Goal: Information Seeking & Learning: Learn about a topic

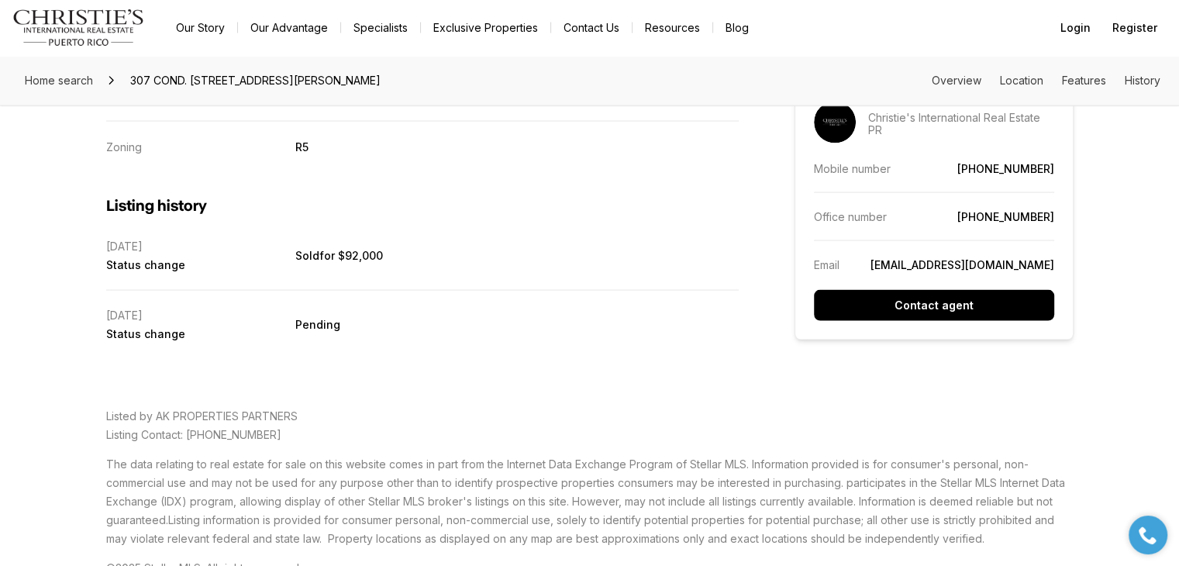
scroll to position [3213, 0]
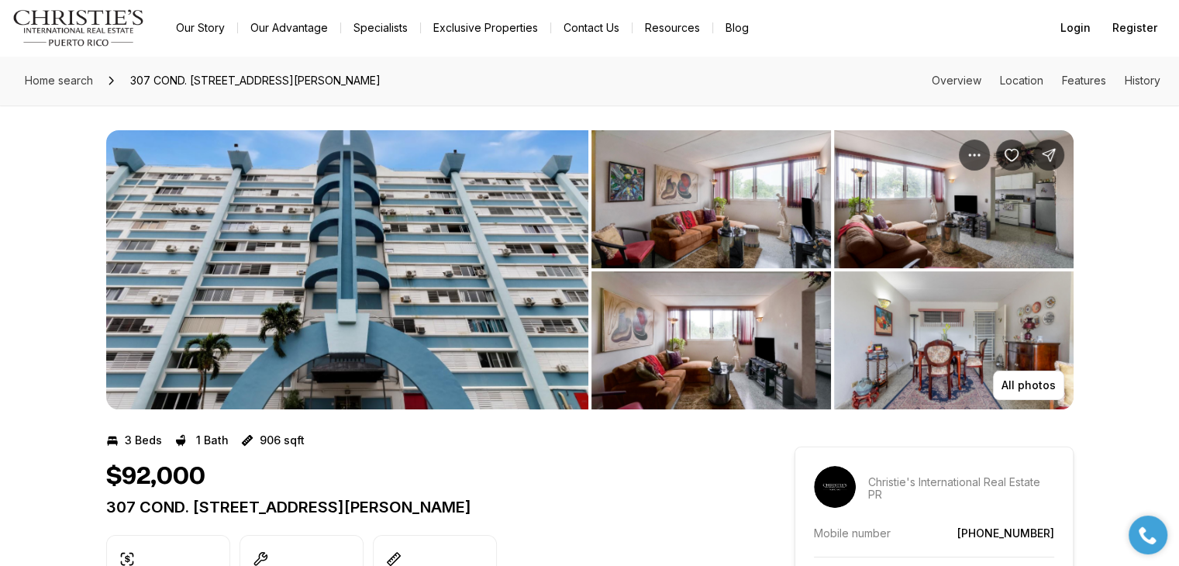
click at [298, 167] on img "View image gallery" at bounding box center [347, 269] width 482 height 279
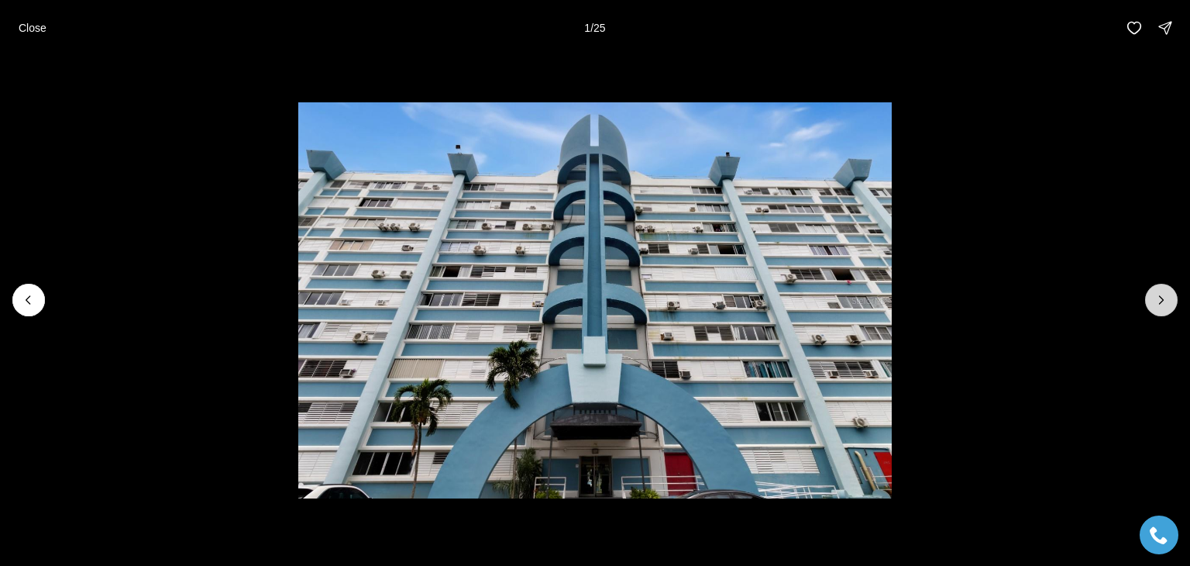
click at [1164, 295] on icon "Next slide" at bounding box center [1162, 300] width 16 height 16
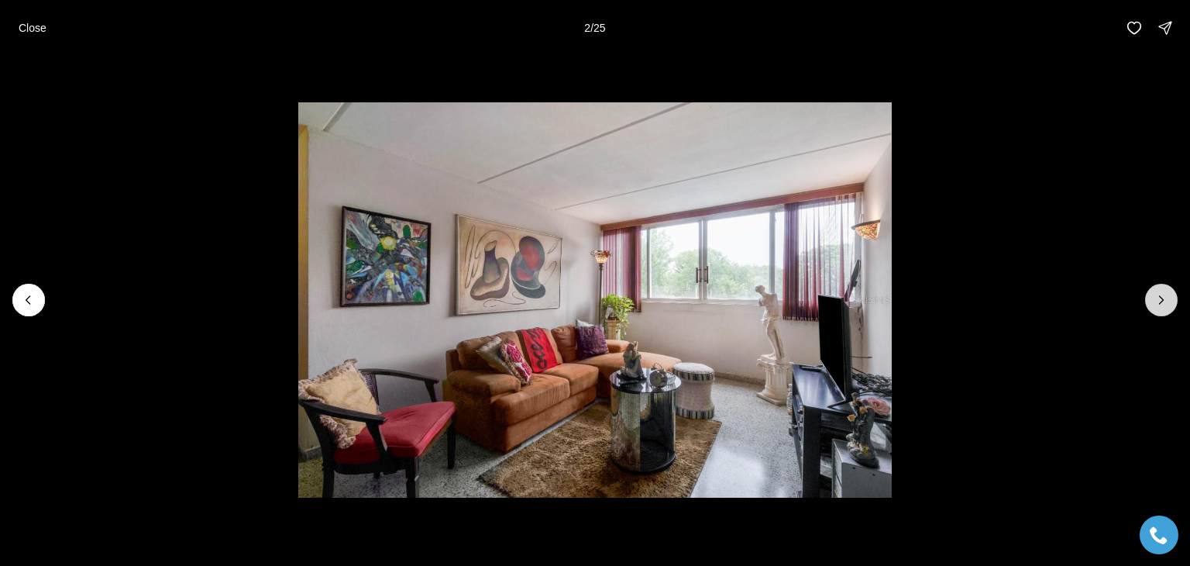
click at [1166, 298] on icon "Next slide" at bounding box center [1162, 300] width 16 height 16
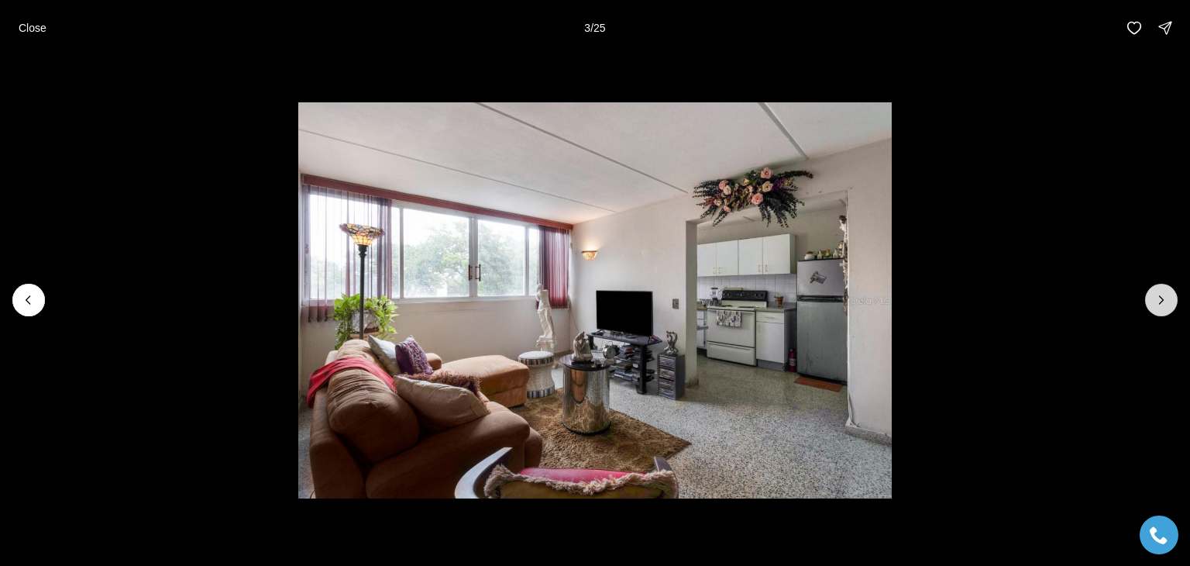
click at [1169, 303] on icon "Next slide" at bounding box center [1162, 300] width 16 height 16
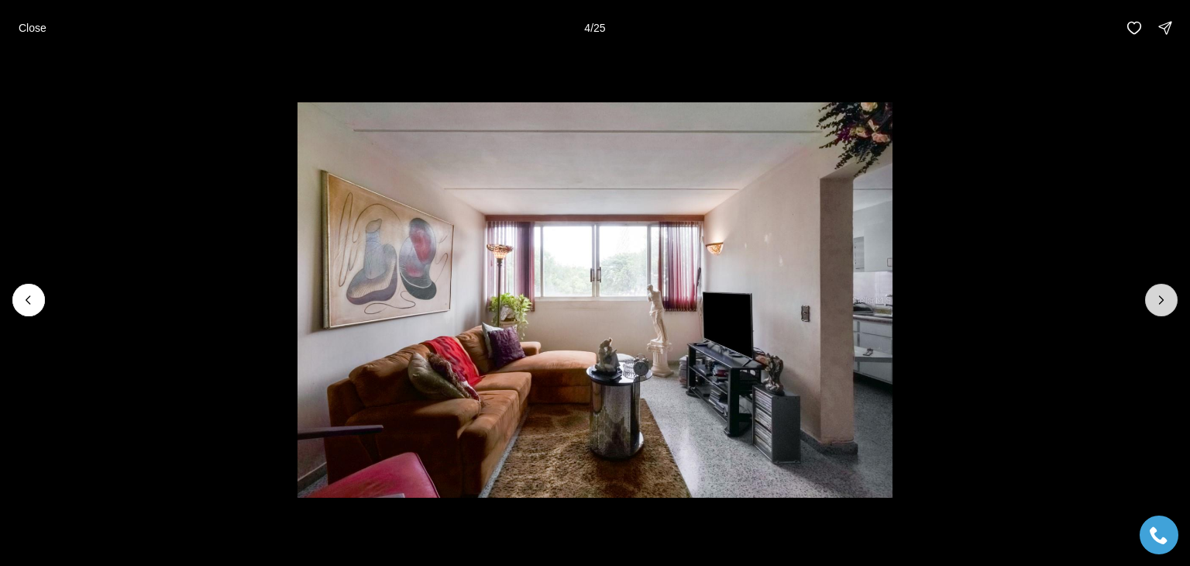
click at [1169, 304] on icon "Next slide" at bounding box center [1162, 300] width 16 height 16
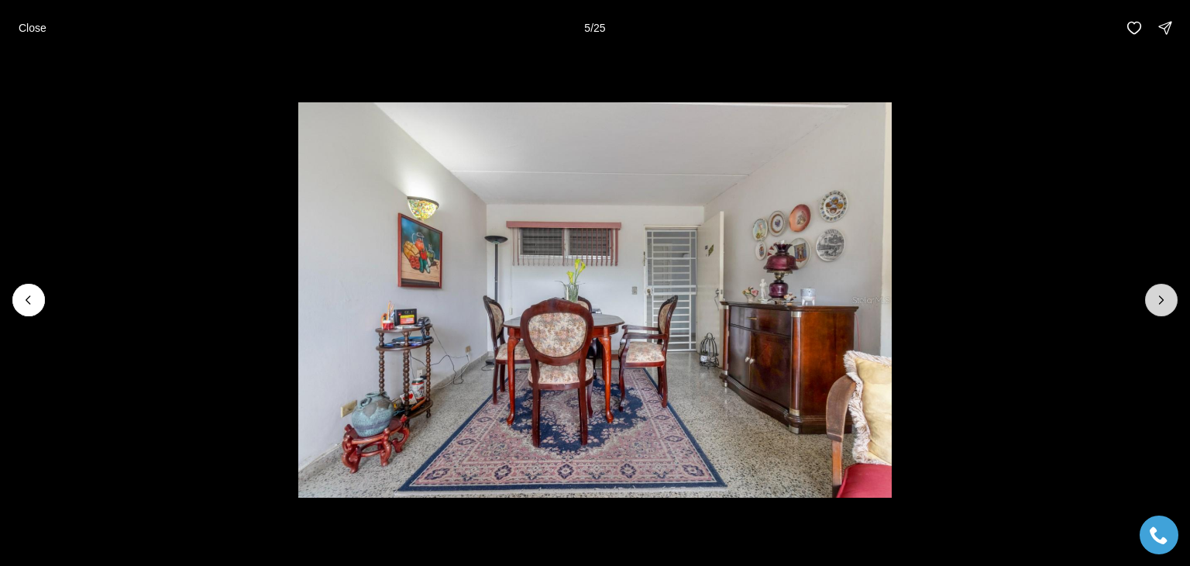
click at [1170, 304] on button "Next slide" at bounding box center [1162, 300] width 33 height 33
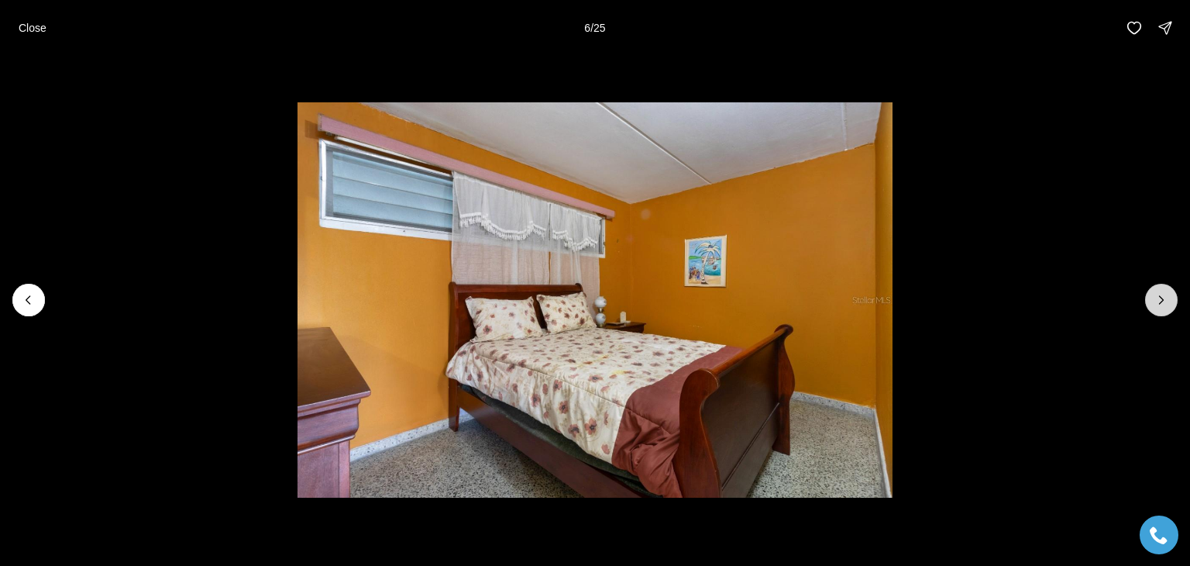
click at [1170, 304] on button "Next slide" at bounding box center [1162, 300] width 33 height 33
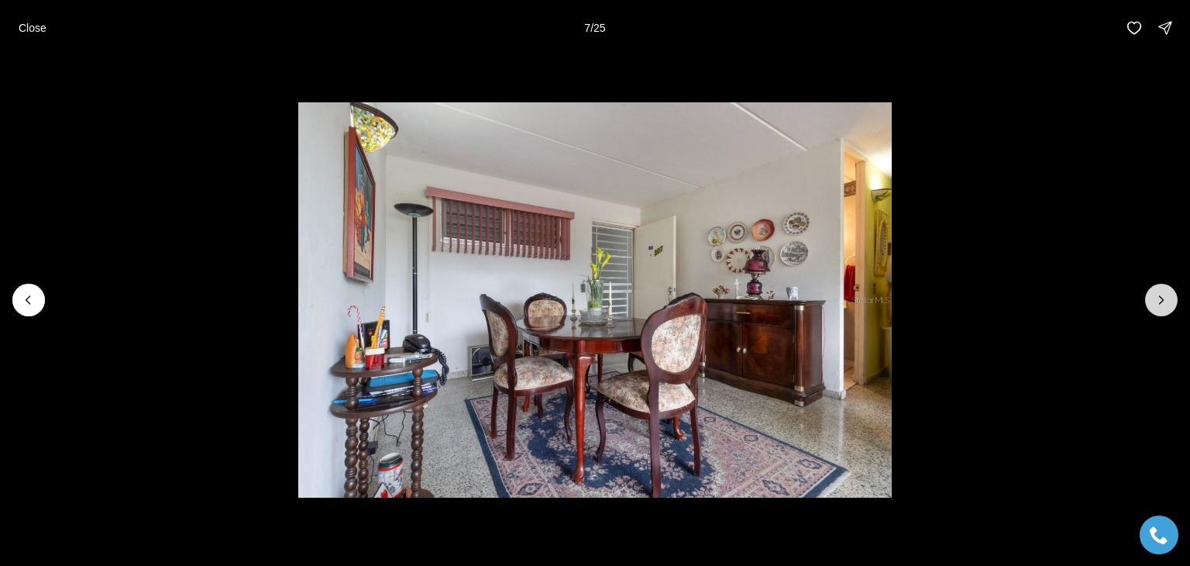
click at [1170, 304] on button "Next slide" at bounding box center [1162, 300] width 33 height 33
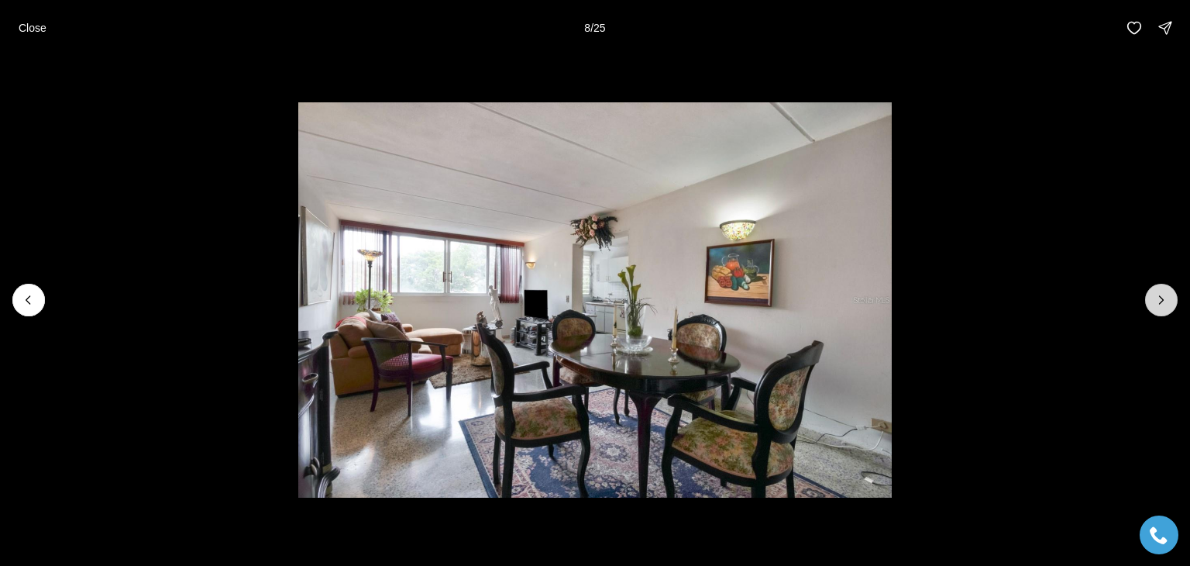
click at [1170, 304] on button "Next slide" at bounding box center [1162, 300] width 33 height 33
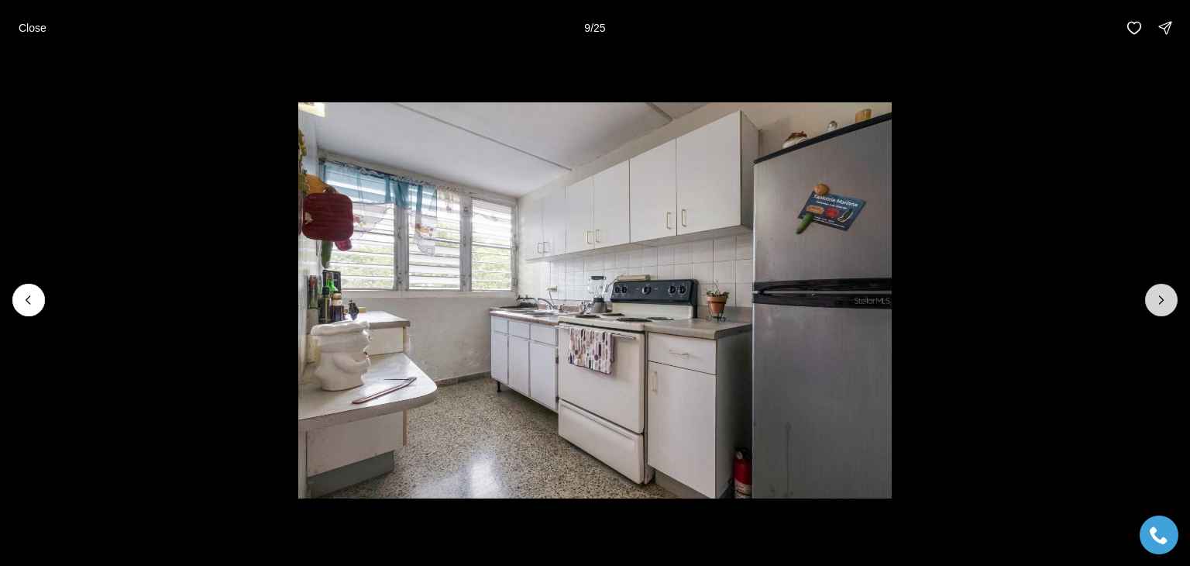
click at [1170, 304] on button "Next slide" at bounding box center [1162, 300] width 33 height 33
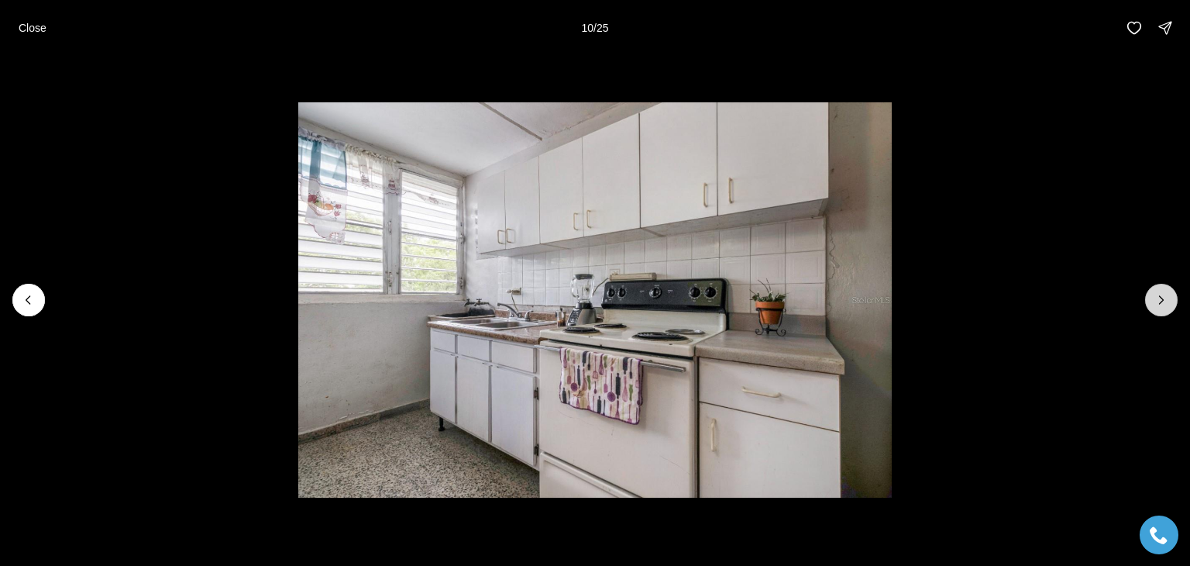
click at [1170, 304] on button "Next slide" at bounding box center [1162, 300] width 33 height 33
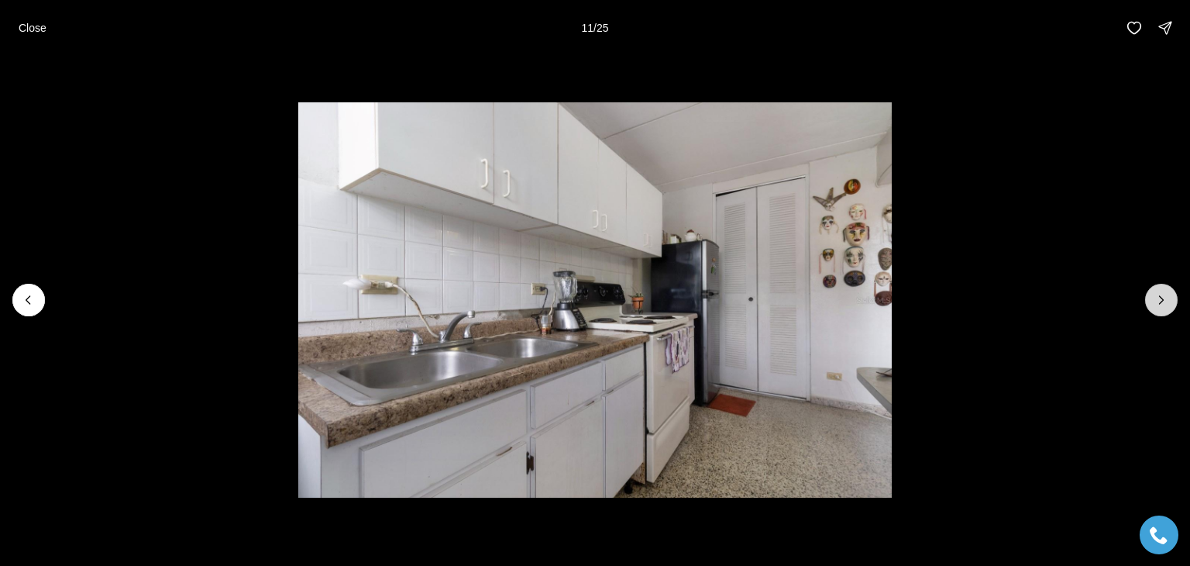
click at [1170, 304] on button "Next slide" at bounding box center [1162, 300] width 33 height 33
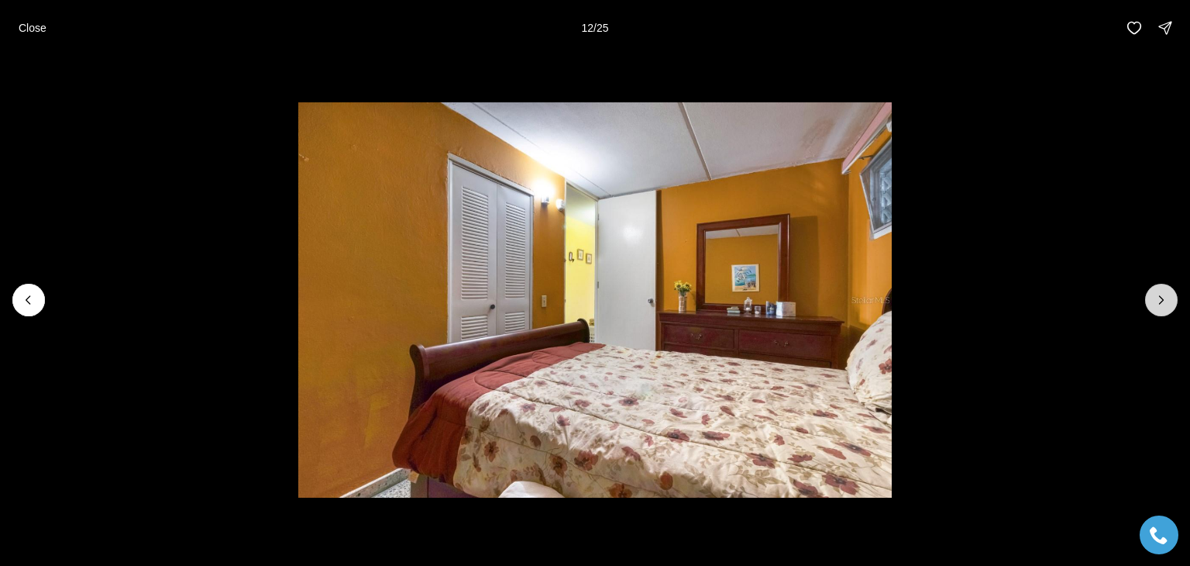
click at [1170, 304] on button "Next slide" at bounding box center [1162, 300] width 33 height 33
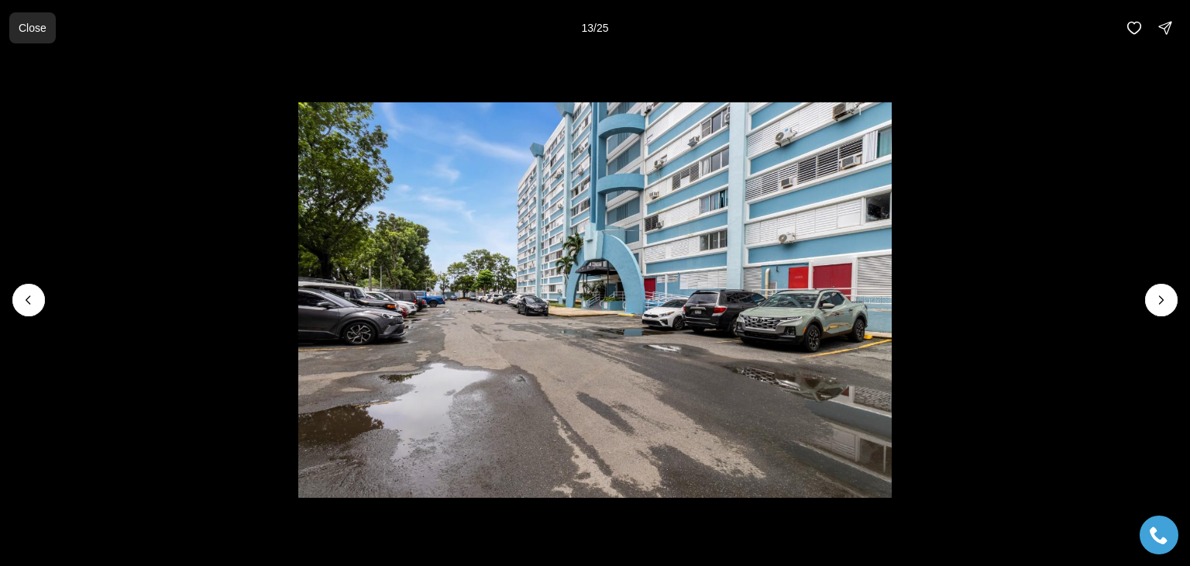
click at [31, 29] on p "Close" at bounding box center [33, 28] width 28 height 12
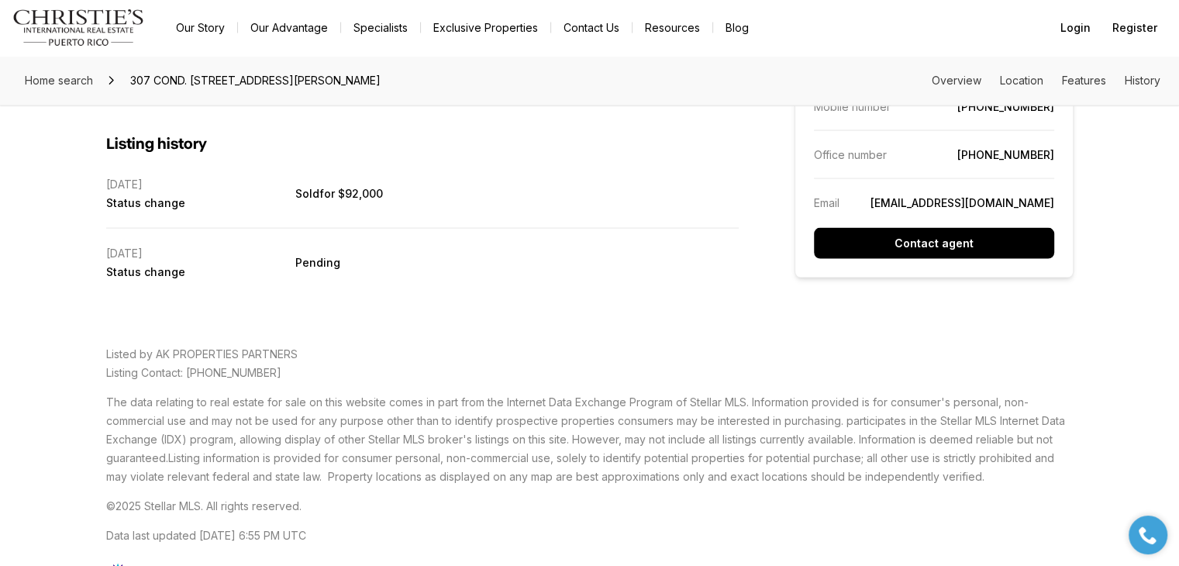
scroll to position [3254, 0]
